Goal: Task Accomplishment & Management: Manage account settings

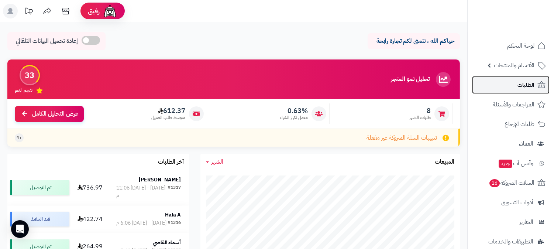
drag, startPoint x: 536, startPoint y: 88, endPoint x: 517, endPoint y: 86, distance: 19.0
click at [536, 88] on link "الطلبات" at bounding box center [511, 85] width 78 height 18
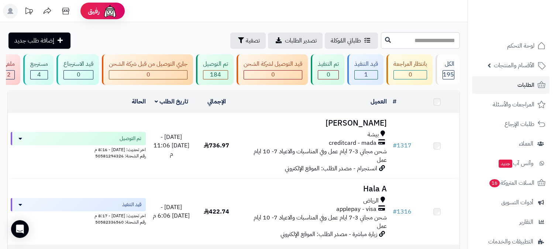
scroll to position [123, 0]
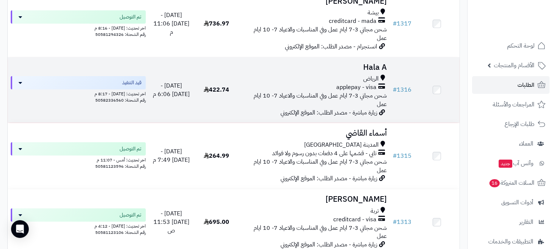
click at [290, 76] on div "الرياض" at bounding box center [314, 79] width 145 height 8
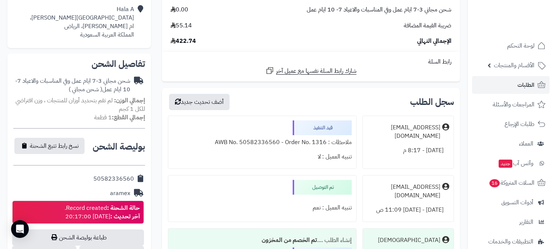
scroll to position [287, 0]
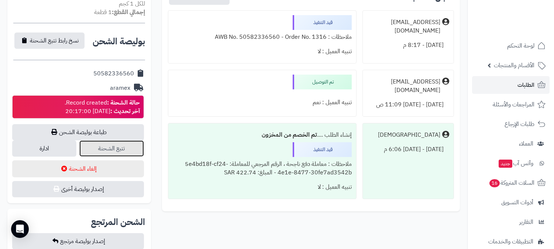
click at [134, 145] on link "تتبع الشحنة" at bounding box center [111, 148] width 64 height 16
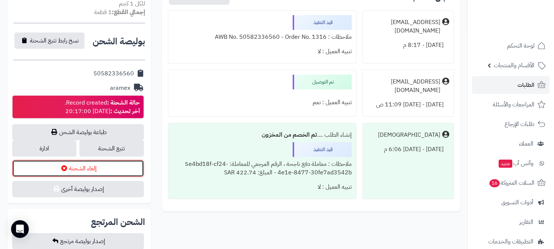
click at [85, 161] on button "إلغاء الشحنة" at bounding box center [78, 168] width 132 height 17
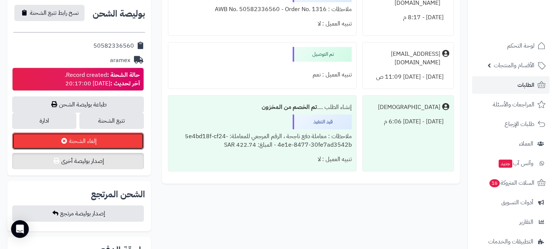
scroll to position [328, 0]
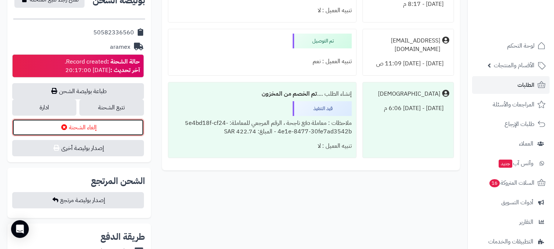
drag, startPoint x: 113, startPoint y: 127, endPoint x: 352, endPoint y: 30, distance: 258.1
click at [113, 127] on button "إلغاء الشحنة" at bounding box center [78, 127] width 132 height 17
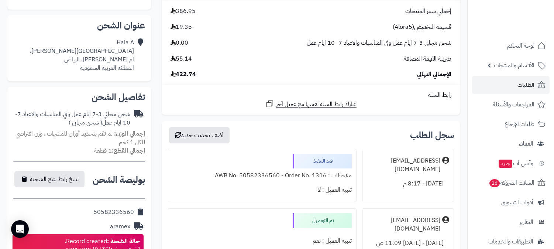
scroll to position [41, 0]
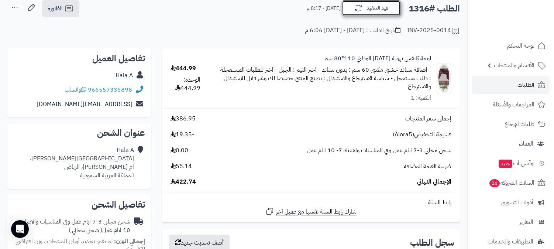
click at [364, 14] on button "قيد التنفيذ" at bounding box center [371, 8] width 59 height 16
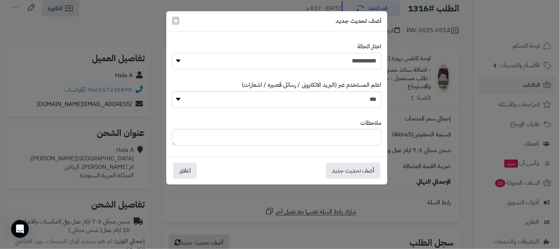
click at [320, 61] on select "**********" at bounding box center [277, 61] width 210 height 17
select select "**"
click at [172, 53] on select "**********" at bounding box center [277, 61] width 210 height 17
click at [345, 97] on select "*** **" at bounding box center [277, 99] width 210 height 17
select select "*"
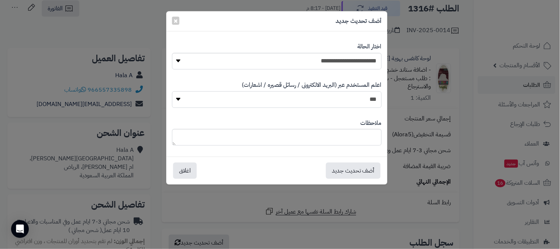
click at [172, 91] on select "*** **" at bounding box center [277, 99] width 210 height 17
click at [361, 180] on div "أضف تحديث جديد اغلاق" at bounding box center [276, 170] width 221 height 28
click at [362, 171] on button "أضف تحديث جديد" at bounding box center [353, 170] width 55 height 16
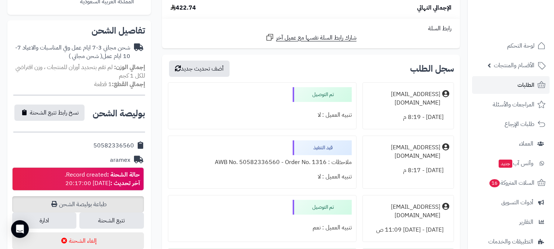
scroll to position [287, 0]
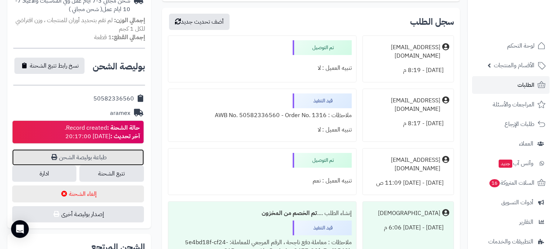
click at [106, 159] on link "طباعة بوليصة الشحن" at bounding box center [78, 157] width 132 height 16
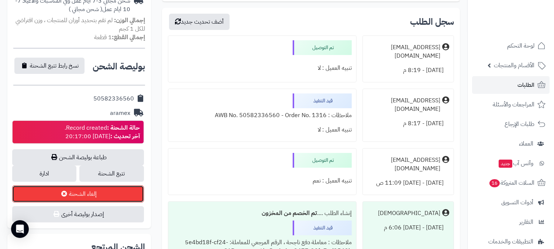
drag, startPoint x: 84, startPoint y: 193, endPoint x: 321, endPoint y: 32, distance: 287.0
click at [84, 193] on button "إلغاء الشحنة" at bounding box center [78, 193] width 132 height 17
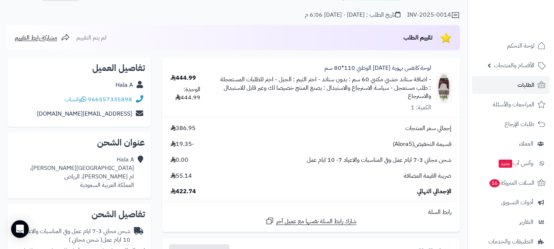
scroll to position [0, 0]
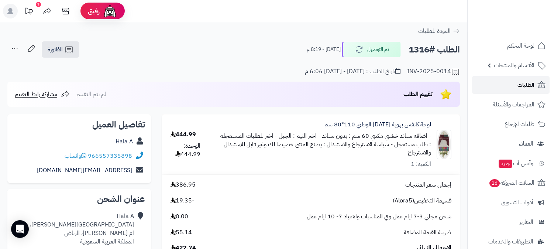
click at [519, 84] on span "الطلبات" at bounding box center [525, 85] width 17 height 10
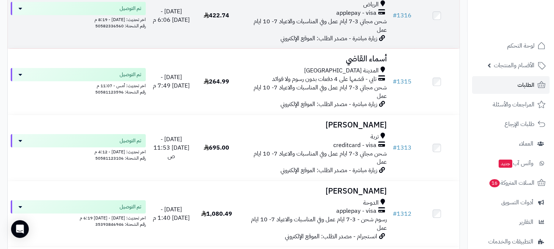
scroll to position [164, 0]
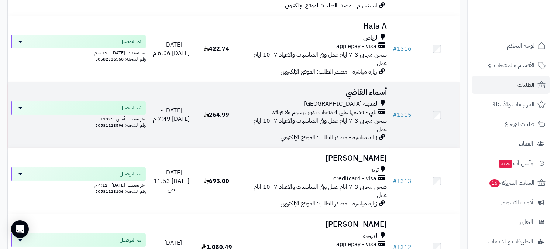
click at [277, 108] on span "تابي - قسّمها على 4 دفعات بدون رسوم ولا فوائد" at bounding box center [324, 112] width 104 height 8
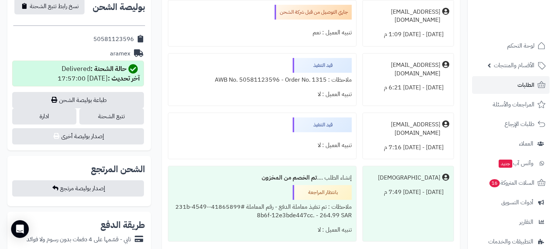
scroll to position [369, 0]
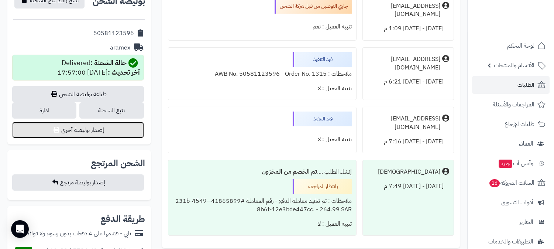
click at [97, 122] on button "إصدار بوليصة أخرى" at bounding box center [78, 130] width 132 height 16
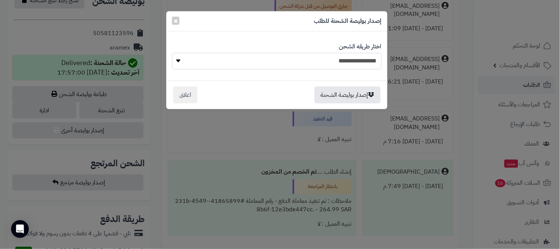
click at [314, 58] on select "**********" at bounding box center [277, 61] width 210 height 17
select select "******"
click at [172, 53] on select "**********" at bounding box center [277, 61] width 210 height 17
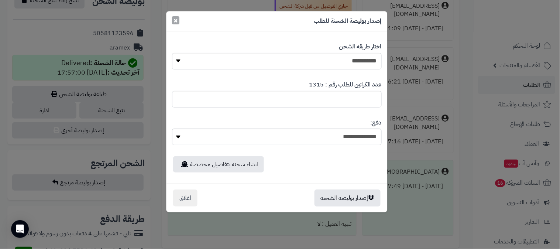
drag, startPoint x: 174, startPoint y: 21, endPoint x: 178, endPoint y: 21, distance: 3.7
click at [176, 21] on span "×" at bounding box center [175, 20] width 4 height 11
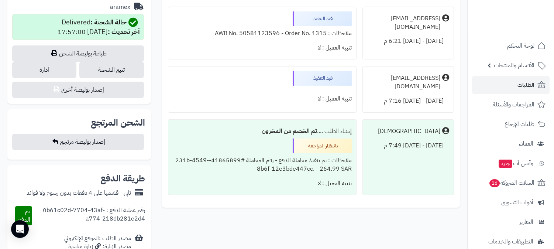
scroll to position [410, 0]
click at [102, 61] on link "تتبع الشحنة" at bounding box center [111, 69] width 64 height 16
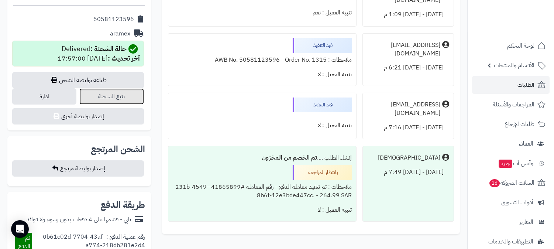
scroll to position [369, 0]
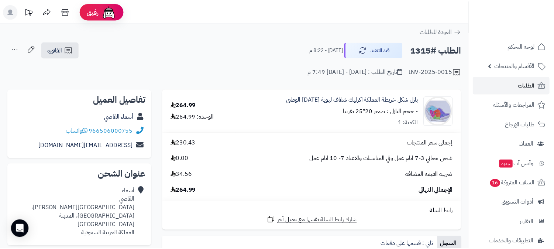
scroll to position [369, 0]
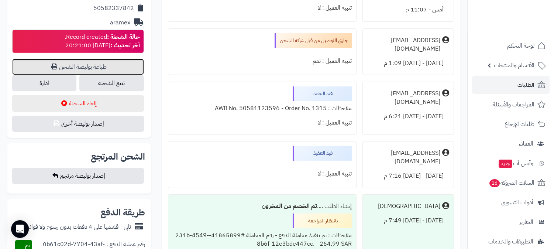
click at [102, 59] on link "طباعة بوليصة الشحن" at bounding box center [78, 67] width 132 height 16
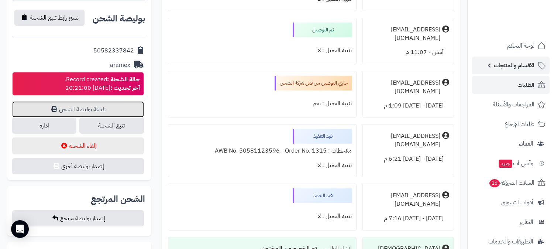
scroll to position [287, 0]
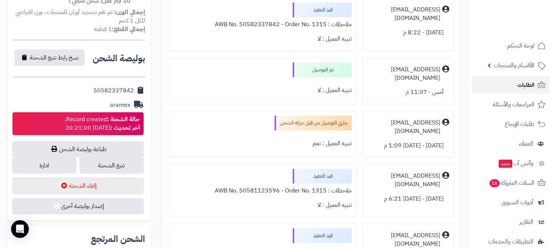
click at [510, 82] on link "الطلبات" at bounding box center [511, 85] width 78 height 18
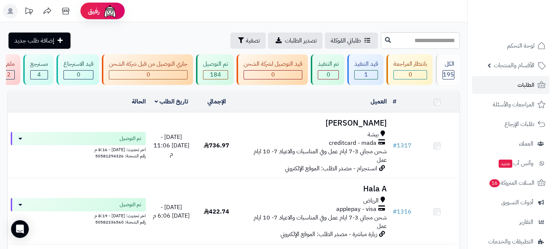
scroll to position [164, 0]
